Goal: Navigation & Orientation: Find specific page/section

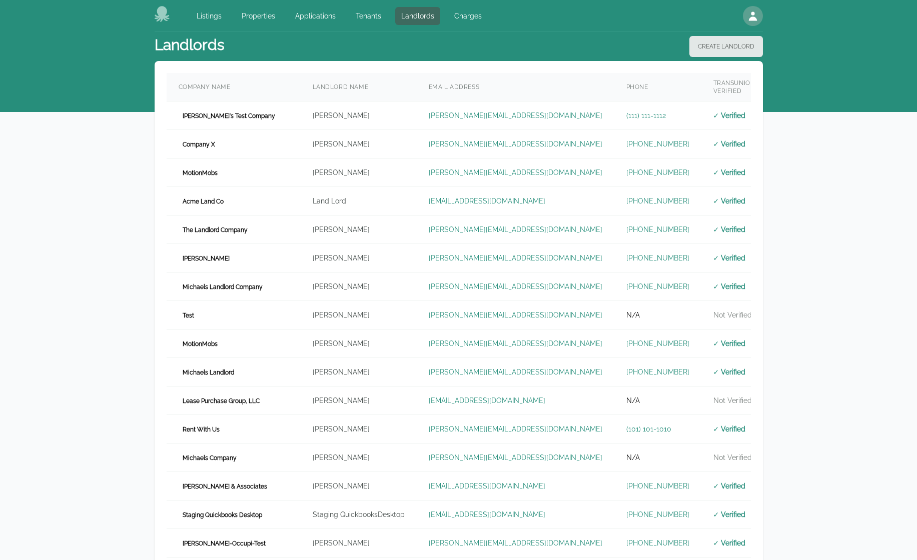
scroll to position [260, 0]
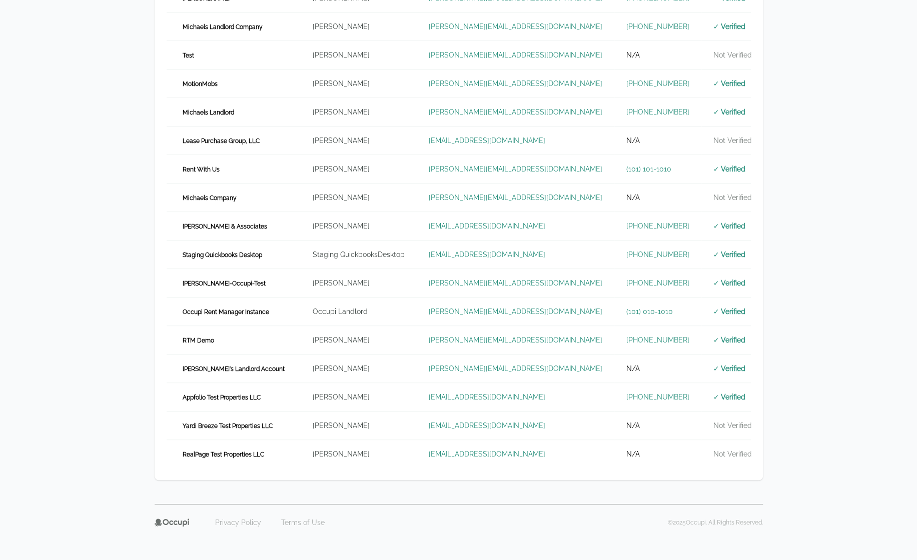
click at [36, 95] on div "Landlords Create Landlord Company Name Landlord Name Email Address Phone TransU…" at bounding box center [458, 138] width 917 height 732
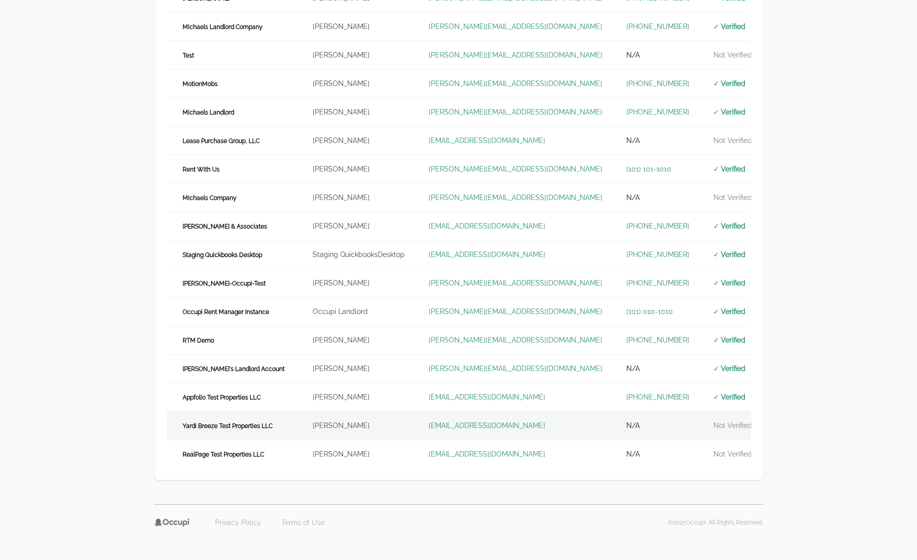
scroll to position [0, 0]
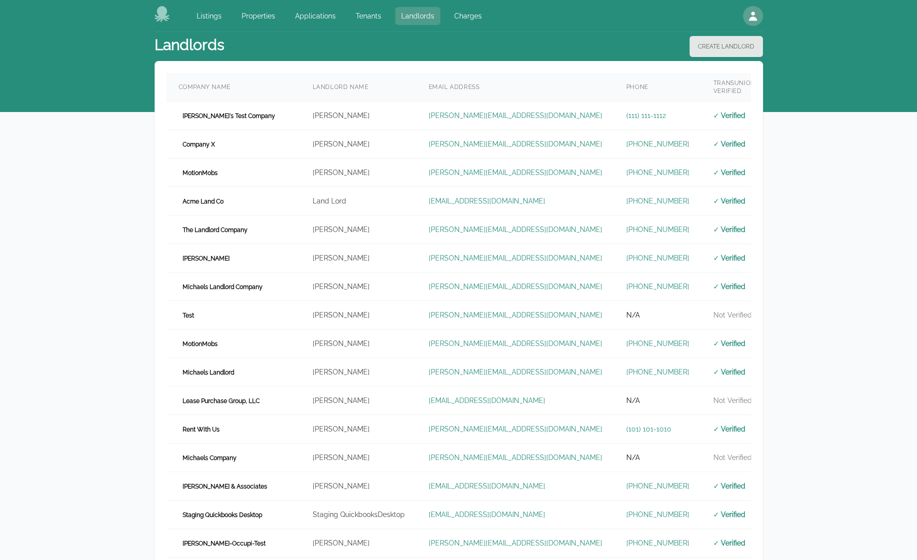
click at [400, 16] on link "Landlords" at bounding box center [417, 16] width 45 height 18
drag, startPoint x: 837, startPoint y: 330, endPoint x: 825, endPoint y: 305, distance: 28.0
click at [837, 330] on div "Landlords Create Landlord Company Name Landlord Name Email Address Phone TransU…" at bounding box center [458, 398] width 917 height 732
click at [410, 13] on link "Landlords" at bounding box center [417, 16] width 45 height 18
click at [411, 12] on link "Landlords" at bounding box center [417, 16] width 45 height 18
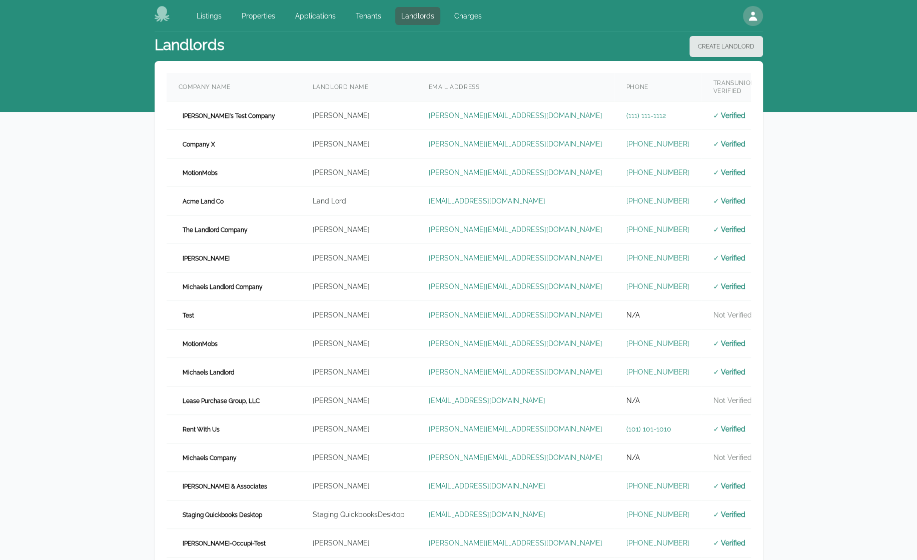
click at [879, 305] on div "Landlords Create Landlord Company Name Landlord Name Email Address Phone TransU…" at bounding box center [458, 398] width 917 height 732
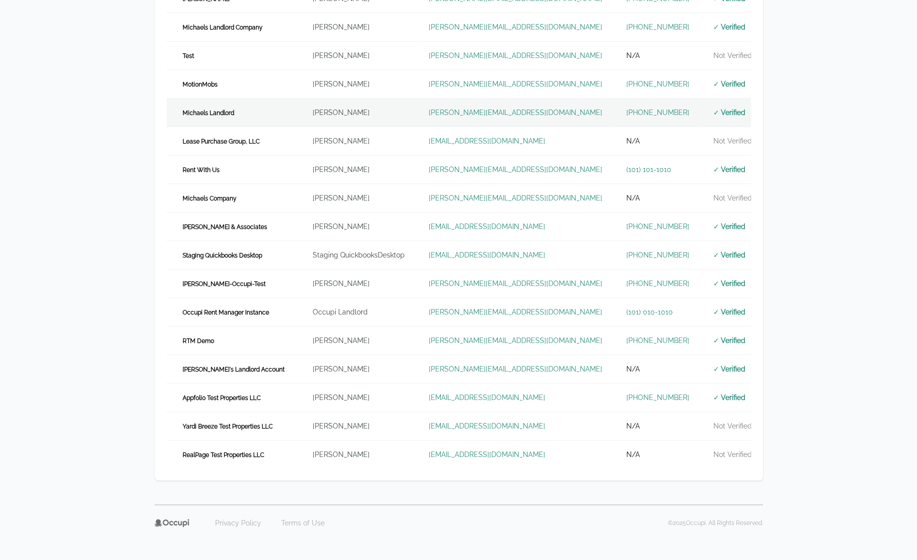
scroll to position [260, 0]
click at [100, 240] on div "Landlords Create Landlord Company Name Landlord Name Email Address Phone TransU…" at bounding box center [458, 138] width 917 height 732
click at [112, 151] on div "Landlords Create Landlord Company Name Landlord Name Email Address Phone TransU…" at bounding box center [458, 138] width 917 height 732
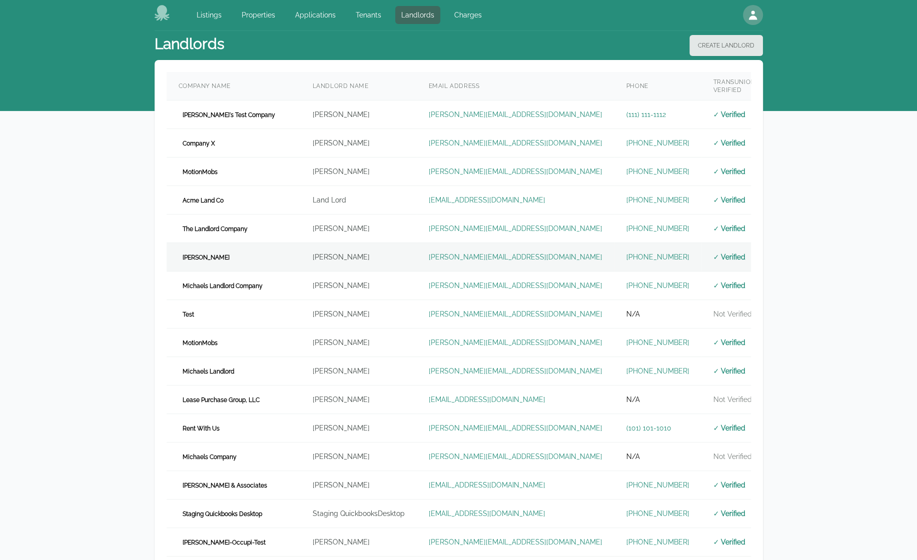
scroll to position [0, 0]
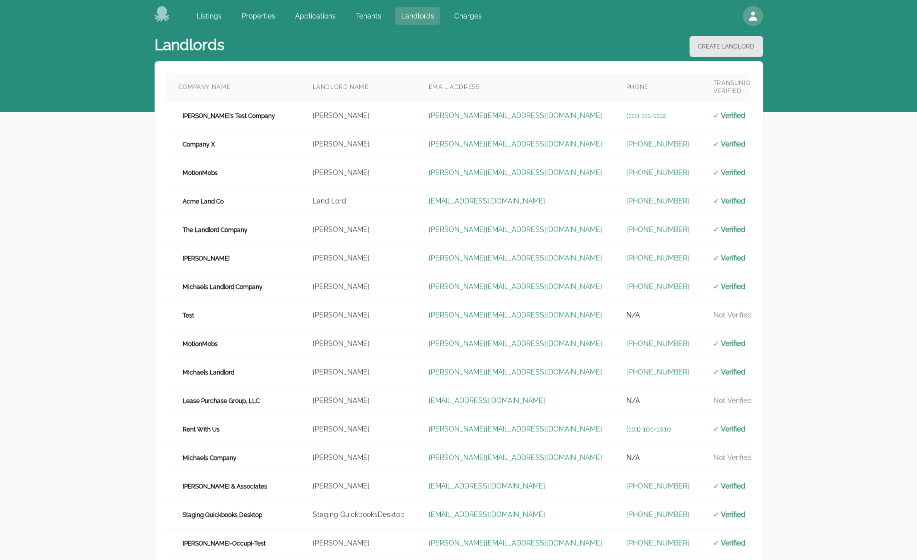
click at [400, 14] on link "Landlords" at bounding box center [417, 16] width 45 height 18
